Goal: Transaction & Acquisition: Book appointment/travel/reservation

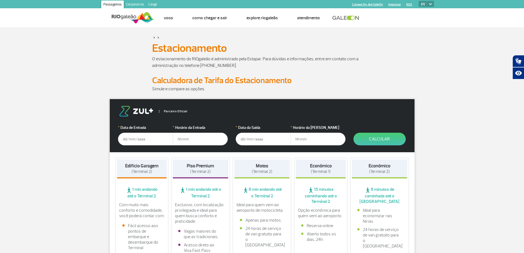
click at [146, 138] on input "text" at bounding box center [145, 139] width 55 height 13
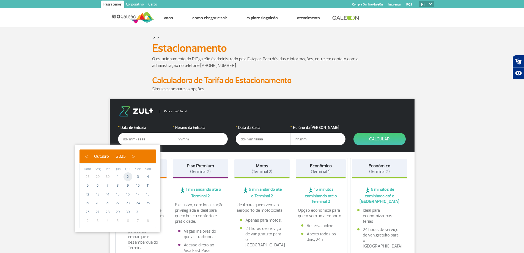
click at [128, 175] on span "2" at bounding box center [128, 176] width 9 height 9
type input "[DATE]"
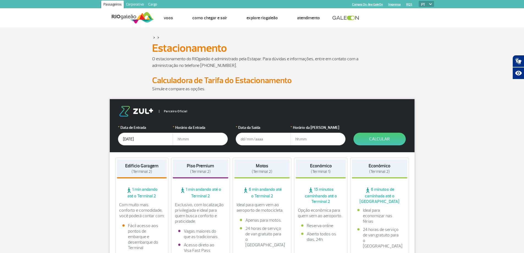
click at [195, 139] on input "text" at bounding box center [200, 139] width 55 height 13
type input "06:00"
click at [264, 139] on input "text" at bounding box center [263, 139] width 55 height 13
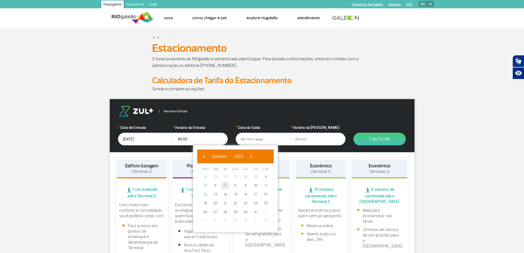
click at [223, 186] on span "7" at bounding box center [225, 185] width 9 height 9
type input "[DATE]"
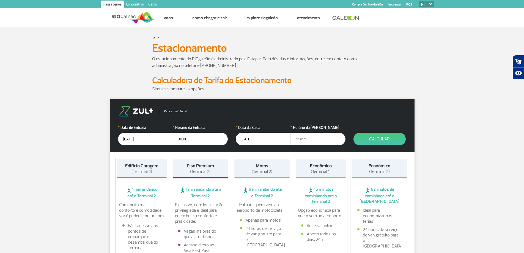
click at [304, 144] on input "text" at bounding box center [318, 139] width 55 height 13
type input "2"
type input "20:30"
click at [391, 136] on button "Calcular" at bounding box center [380, 139] width 52 height 13
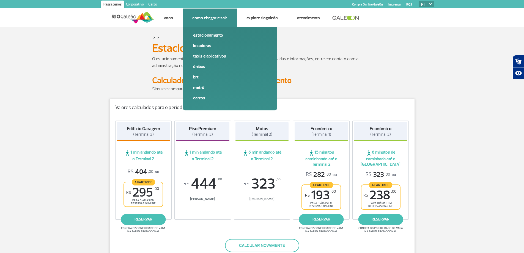
click at [215, 37] on link "Estacionamento" at bounding box center [230, 35] width 74 height 6
click at [205, 35] on link "Estacionamento" at bounding box center [230, 35] width 74 height 6
click at [198, 98] on link "Carros" at bounding box center [230, 98] width 74 height 6
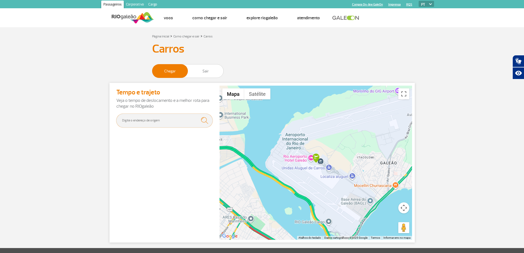
click at [141, 122] on input "text" at bounding box center [164, 121] width 96 height 14
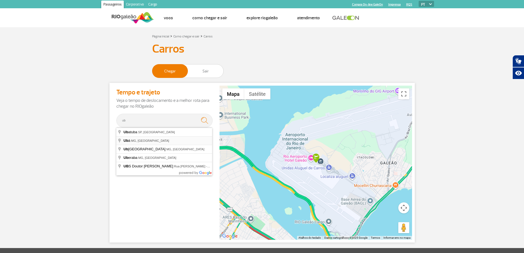
type input "Ubá, [GEOGRAPHIC_DATA], [GEOGRAPHIC_DATA]"
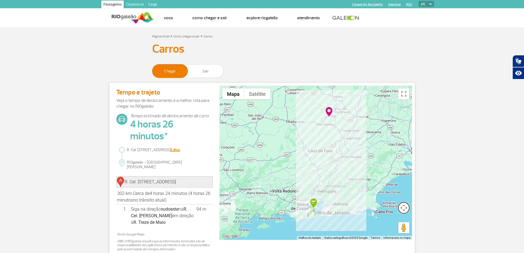
click at [404, 211] on button "Controles da câmera no mapa" at bounding box center [403, 207] width 11 height 11
click at [420, 204] on section "Página Inicial > Como chegar e sair > Carros Carros Chegar Sair Tempo e trajeto…" at bounding box center [262, 145] width 524 height 224
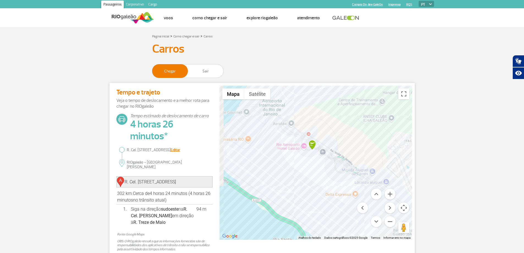
drag, startPoint x: 303, startPoint y: 129, endPoint x: 319, endPoint y: 169, distance: 43.0
click at [319, 169] on div at bounding box center [316, 163] width 193 height 154
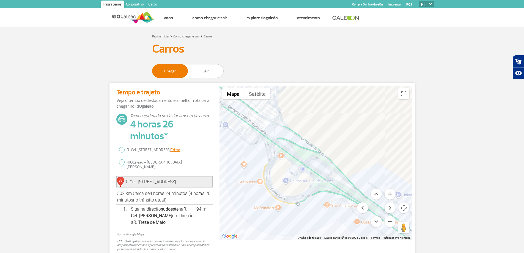
drag, startPoint x: 364, startPoint y: 164, endPoint x: 227, endPoint y: 171, distance: 136.9
click at [227, 171] on div at bounding box center [316, 163] width 193 height 154
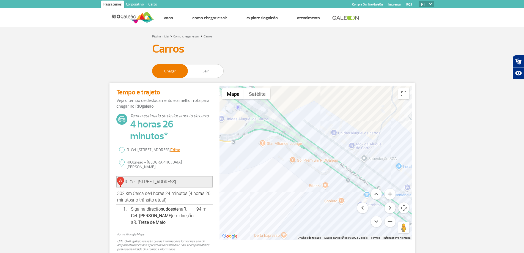
drag, startPoint x: 325, startPoint y: 223, endPoint x: 259, endPoint y: 160, distance: 91.3
click at [259, 160] on div at bounding box center [316, 163] width 193 height 154
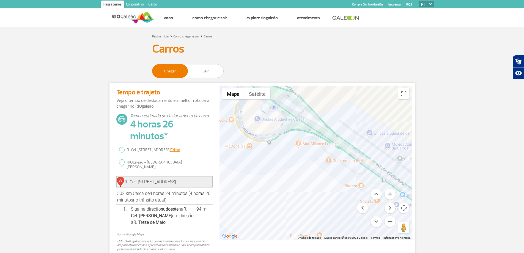
drag, startPoint x: 264, startPoint y: 179, endPoint x: 302, endPoint y: 179, distance: 38.0
click at [302, 179] on div at bounding box center [316, 163] width 193 height 154
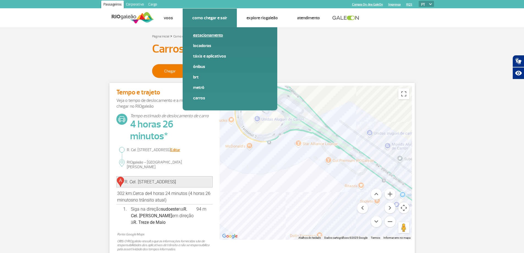
click at [212, 34] on link "Estacionamento" at bounding box center [230, 35] width 74 height 6
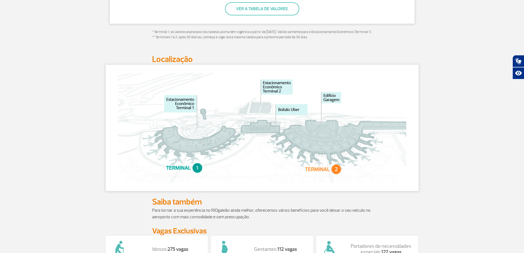
scroll to position [303, 0]
